Goal: Navigation & Orientation: Find specific page/section

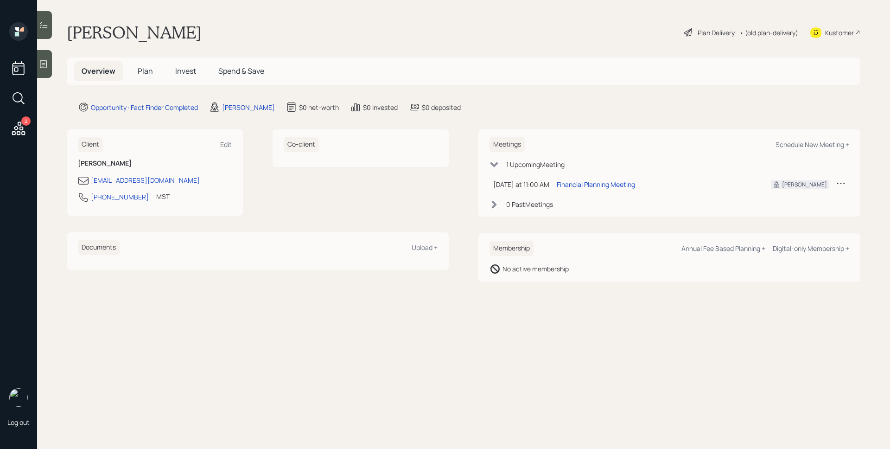
click at [43, 61] on icon at bounding box center [43, 63] width 9 height 9
